Goal: Transaction & Acquisition: Book appointment/travel/reservation

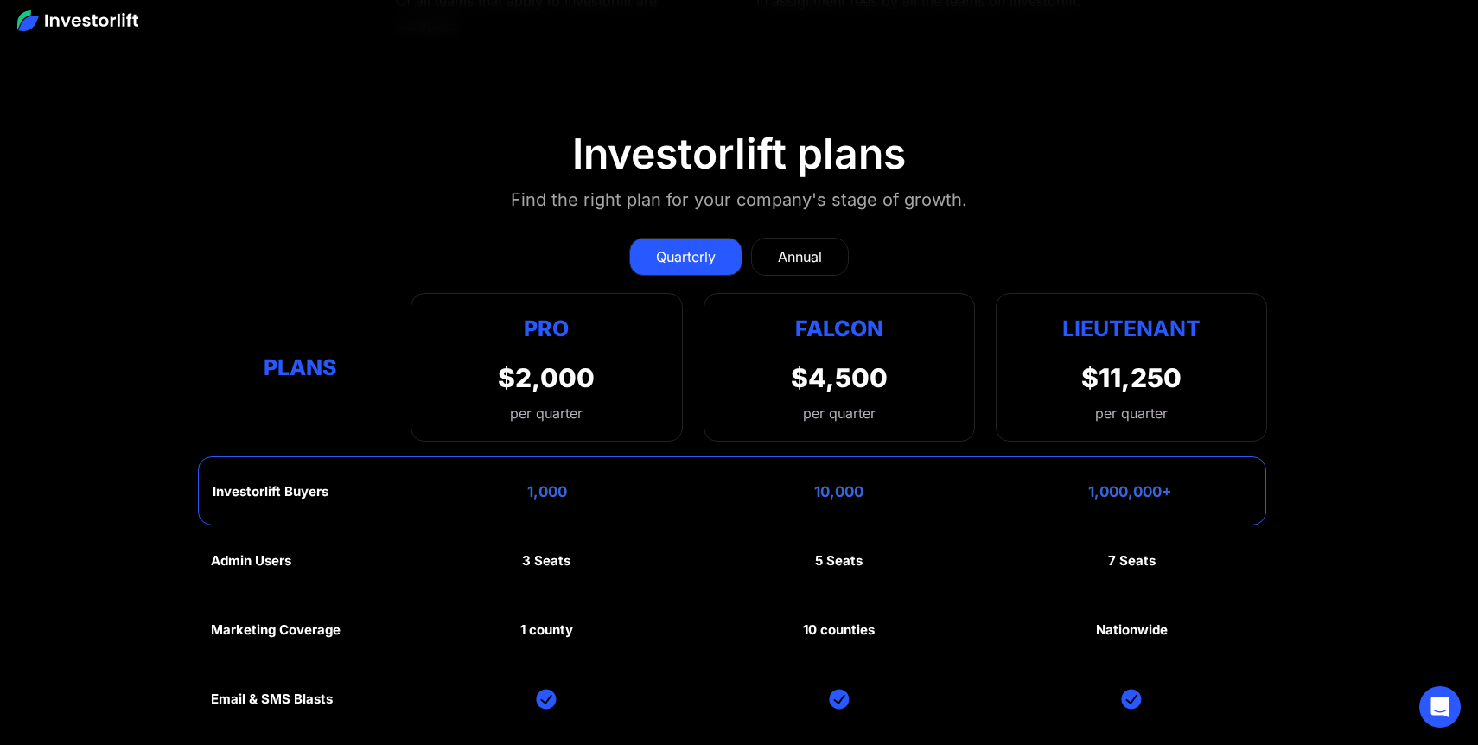
scroll to position [8089, 0]
click at [813, 250] on div "Annual" at bounding box center [800, 256] width 44 height 21
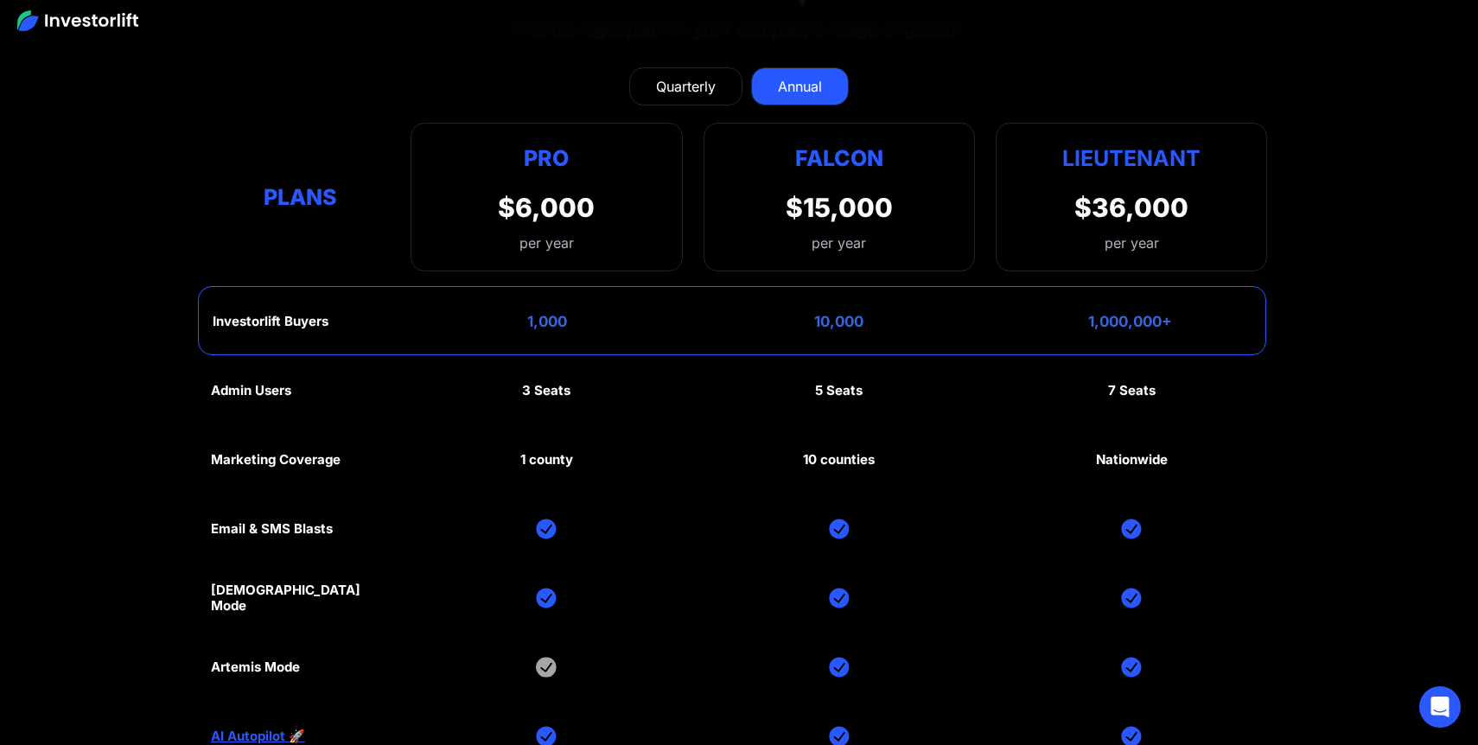
scroll to position [8228, 0]
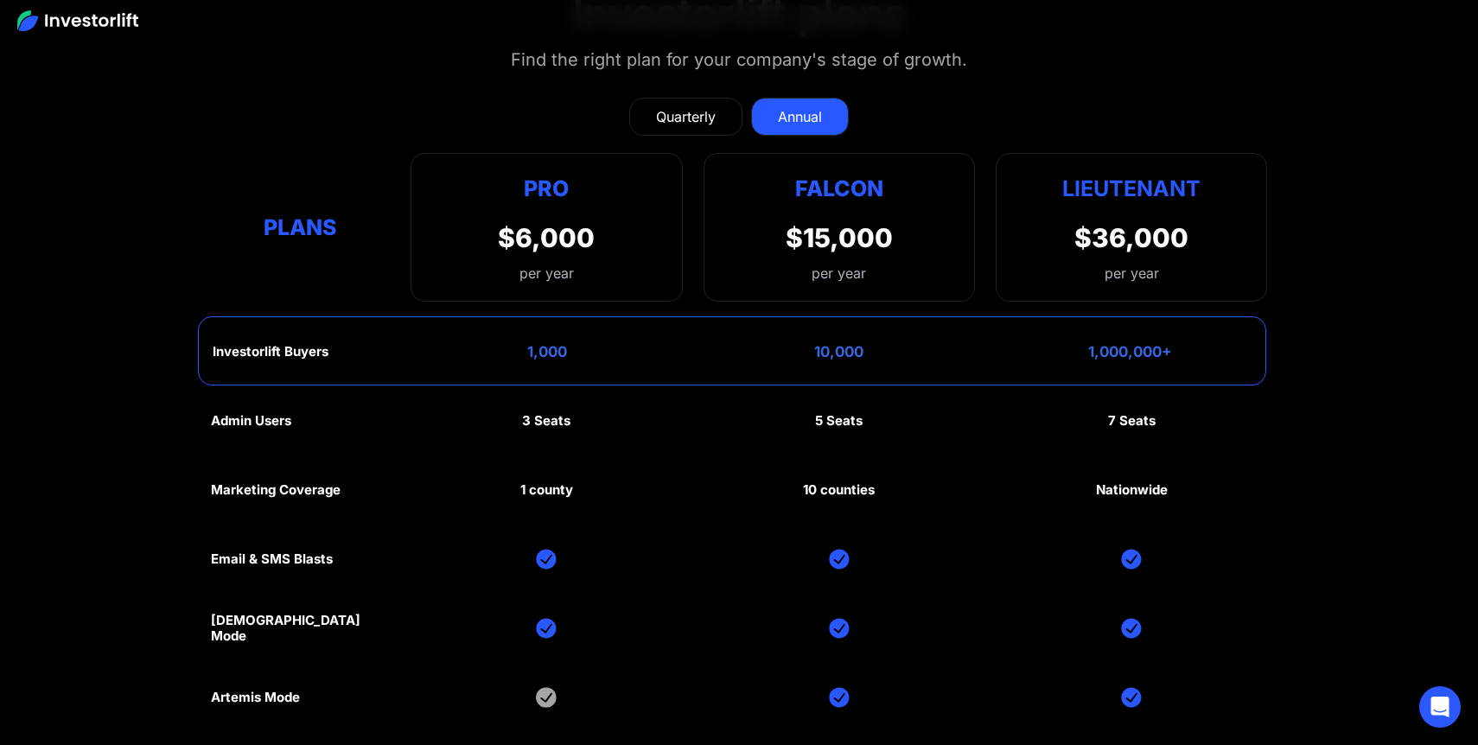
click at [697, 107] on div "Quarterly" at bounding box center [686, 116] width 60 height 21
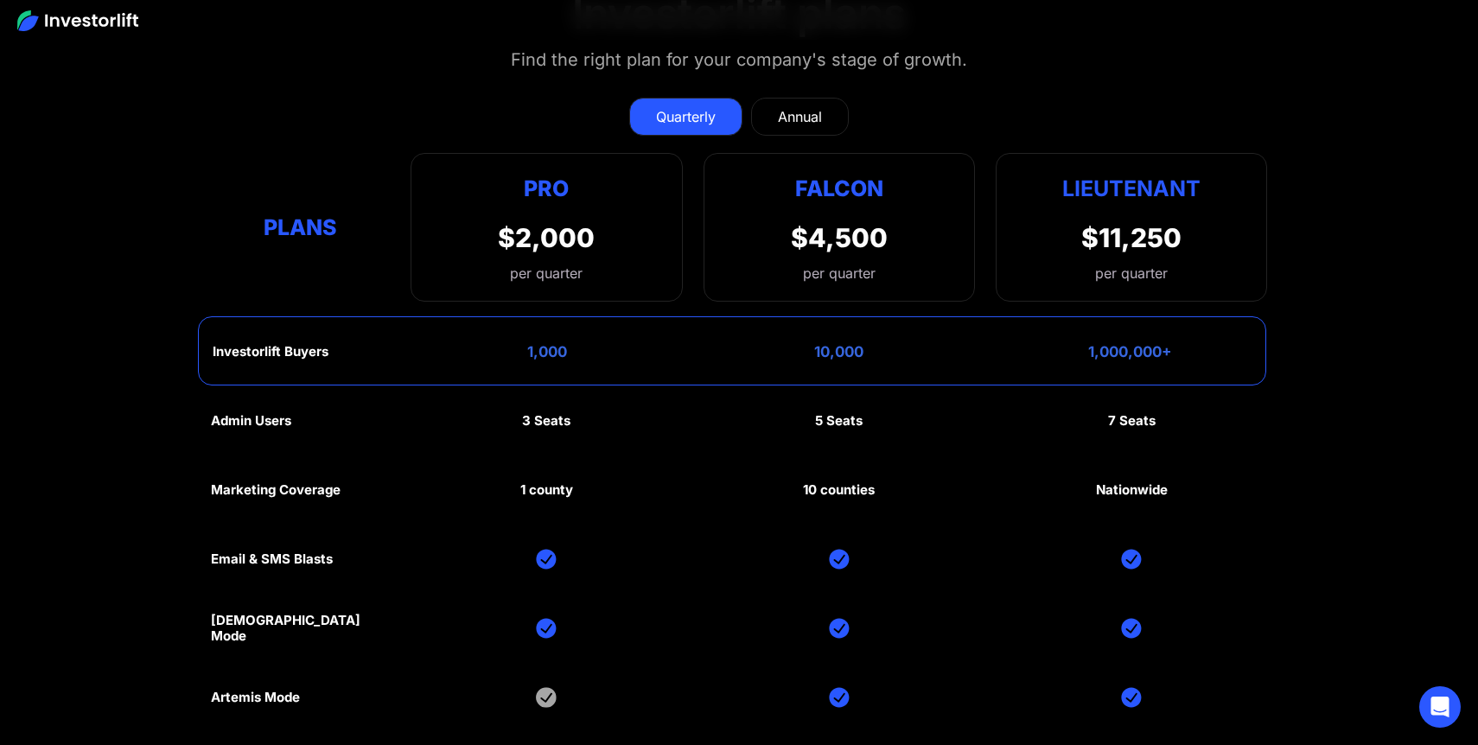
click at [796, 107] on div "Annual" at bounding box center [800, 116] width 44 height 21
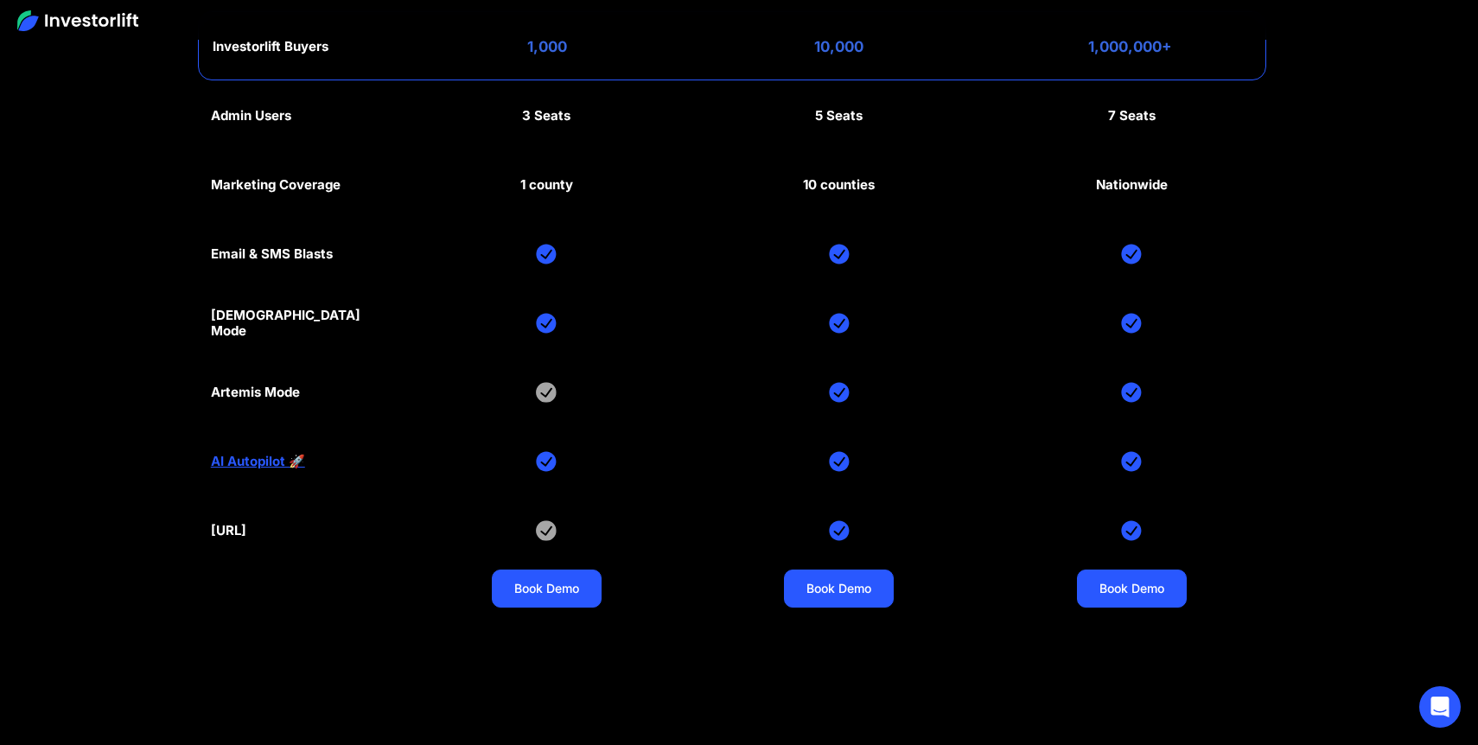
scroll to position [8529, 0]
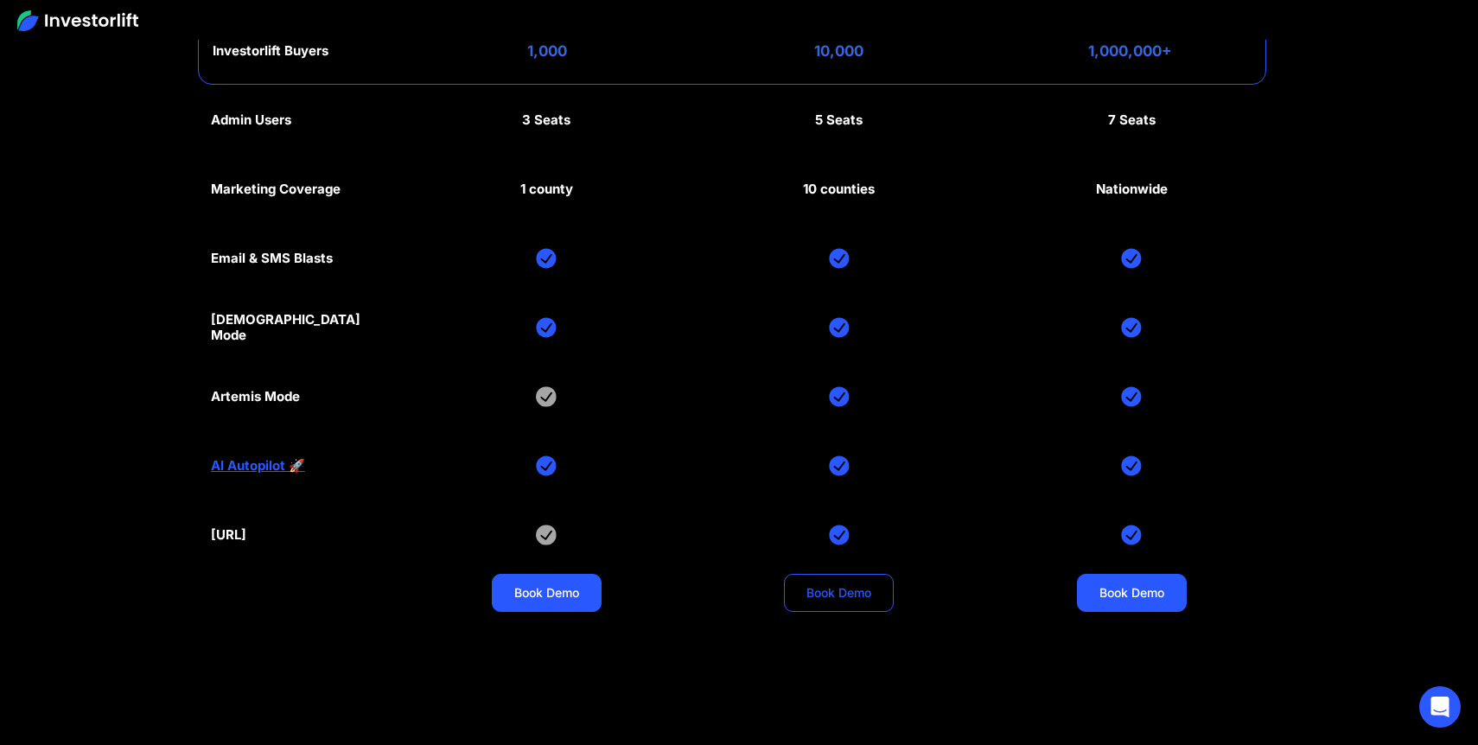
click at [826, 581] on link "Book Demo" at bounding box center [839, 593] width 110 height 38
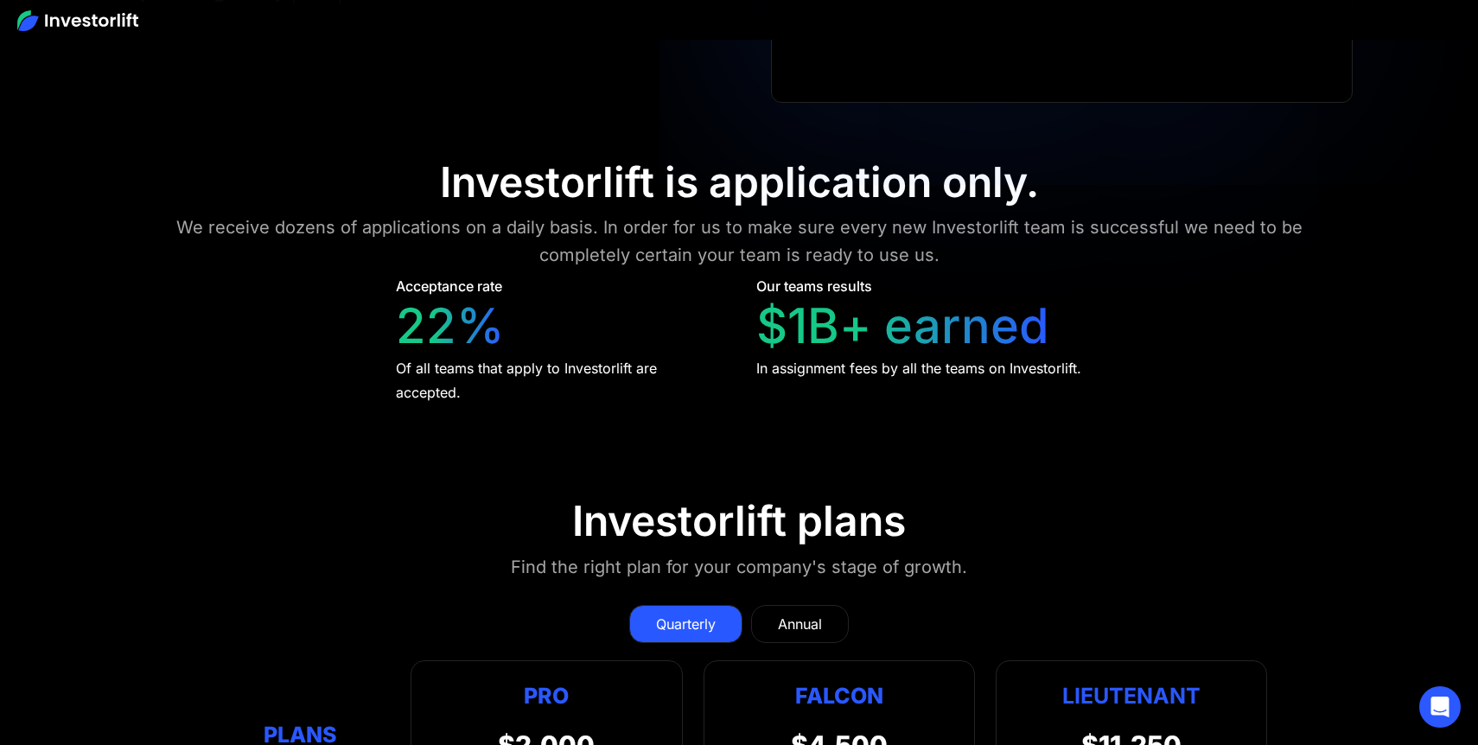
scroll to position [7721, 0]
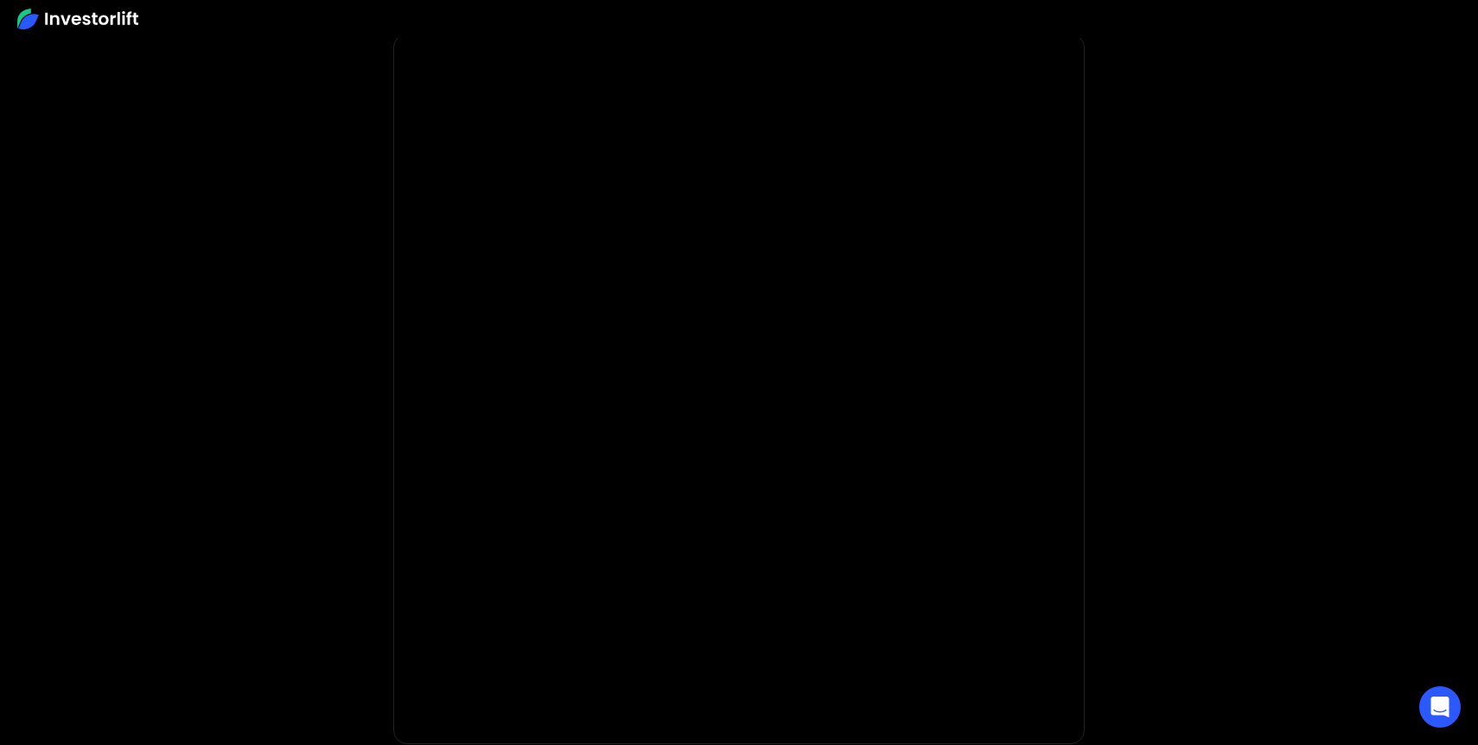
scroll to position [74, 0]
click at [364, 324] on body "**********" at bounding box center [739, 443] width 1478 height 1035
